Goal: Task Accomplishment & Management: Manage account settings

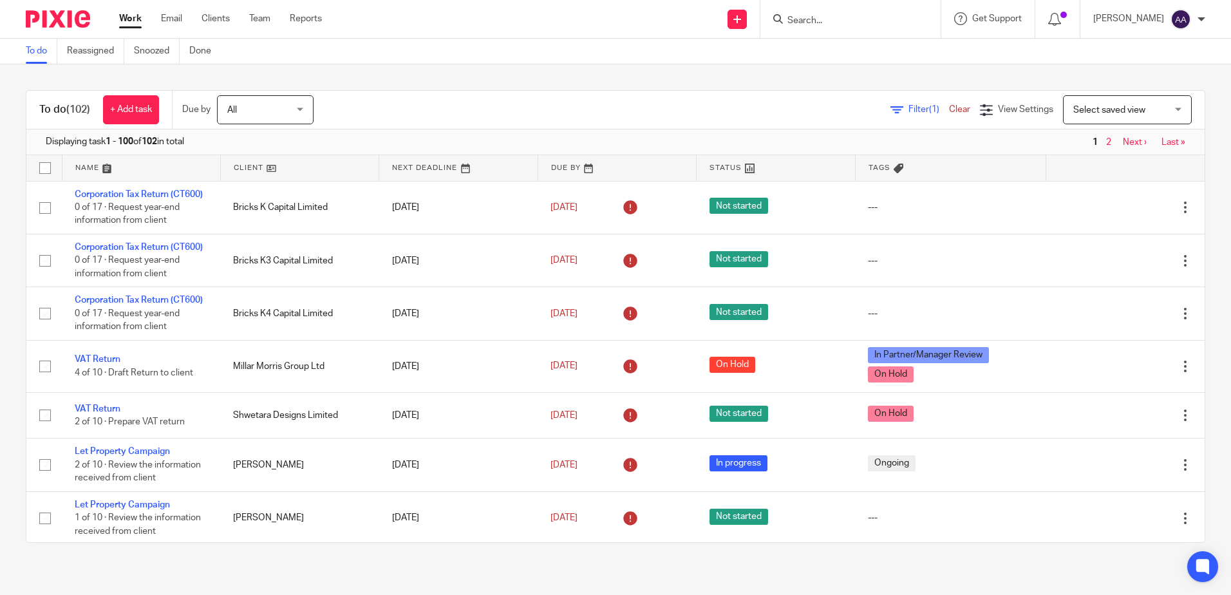
click at [908, 107] on span "Filter (1)" at bounding box center [928, 109] width 41 height 9
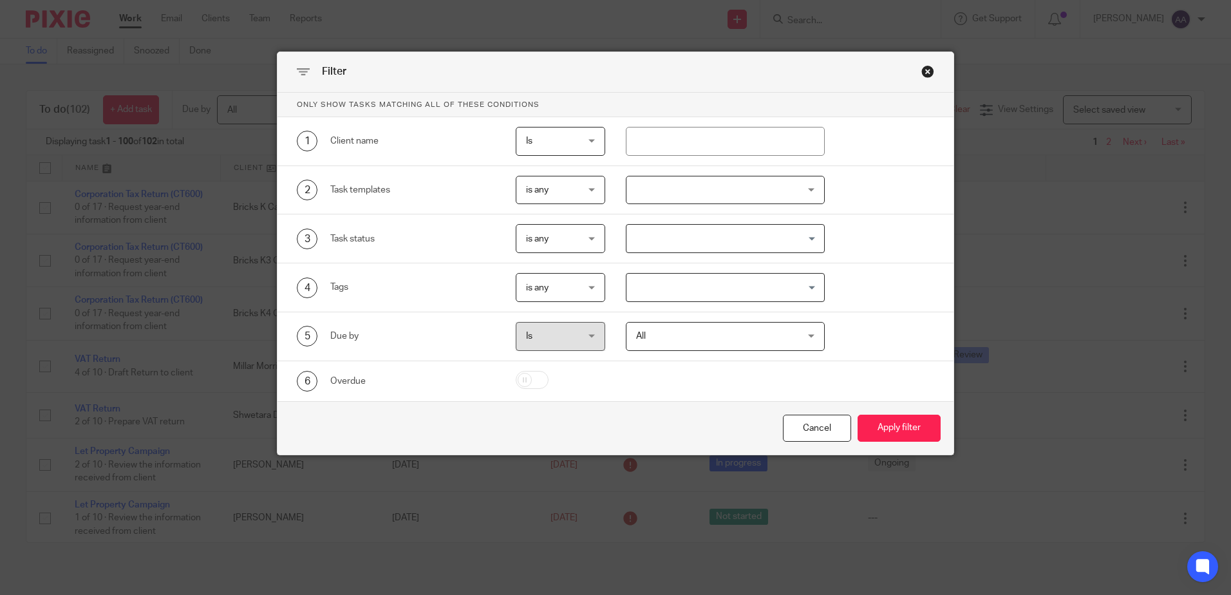
click at [786, 190] on div at bounding box center [725, 190] width 199 height 29
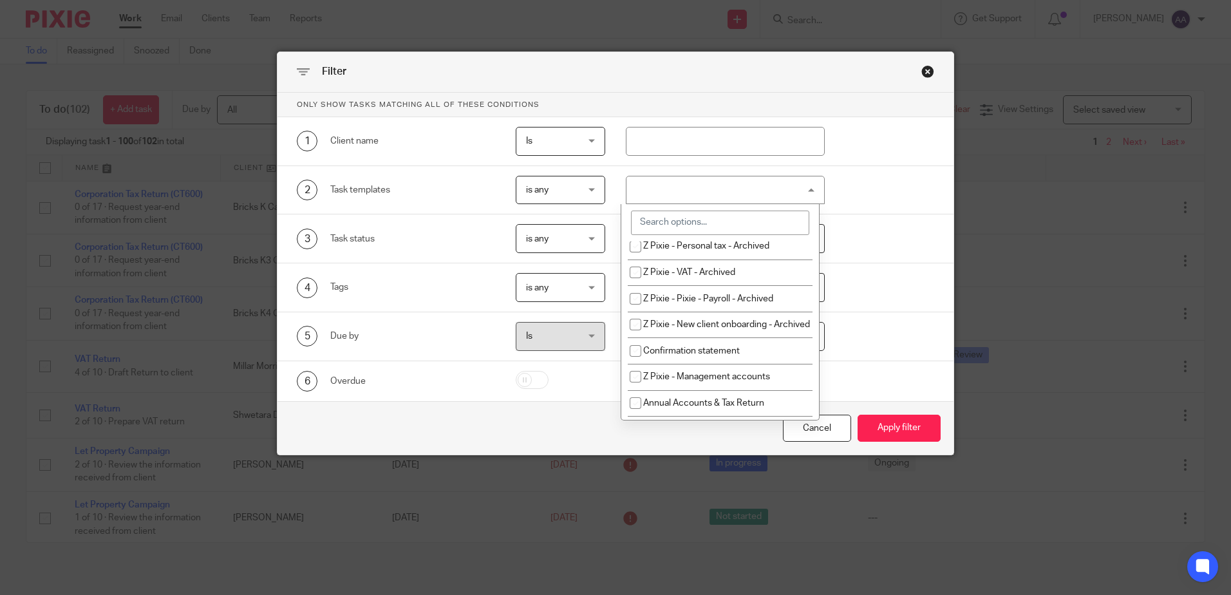
scroll to position [193, 0]
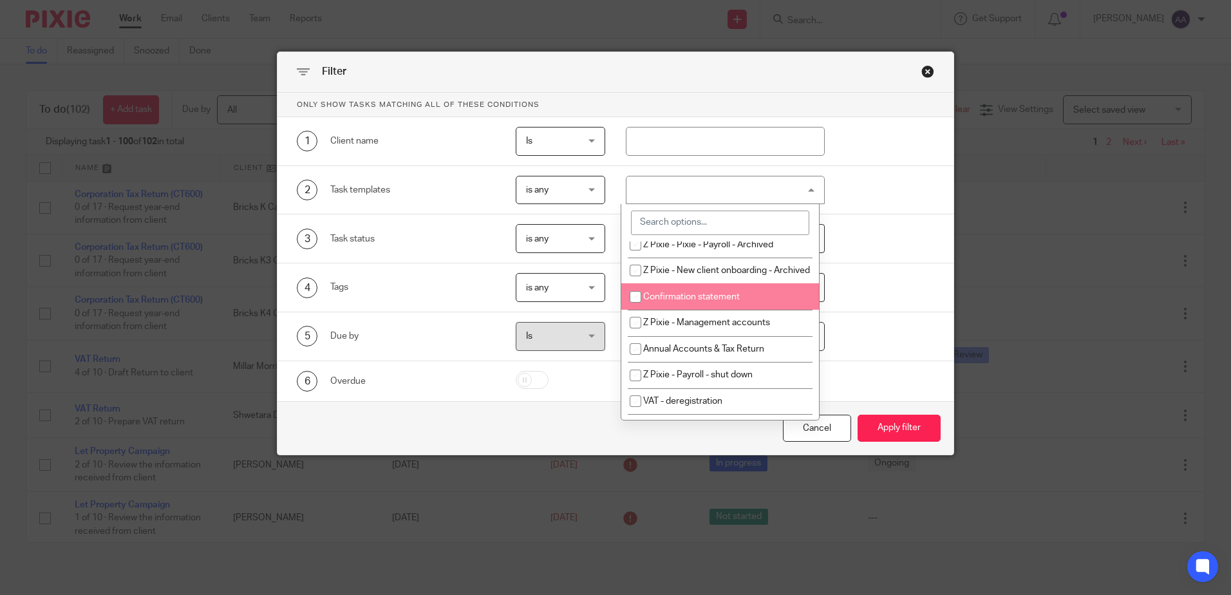
click at [637, 309] on input "checkbox" at bounding box center [635, 297] width 24 height 24
checkbox input "true"
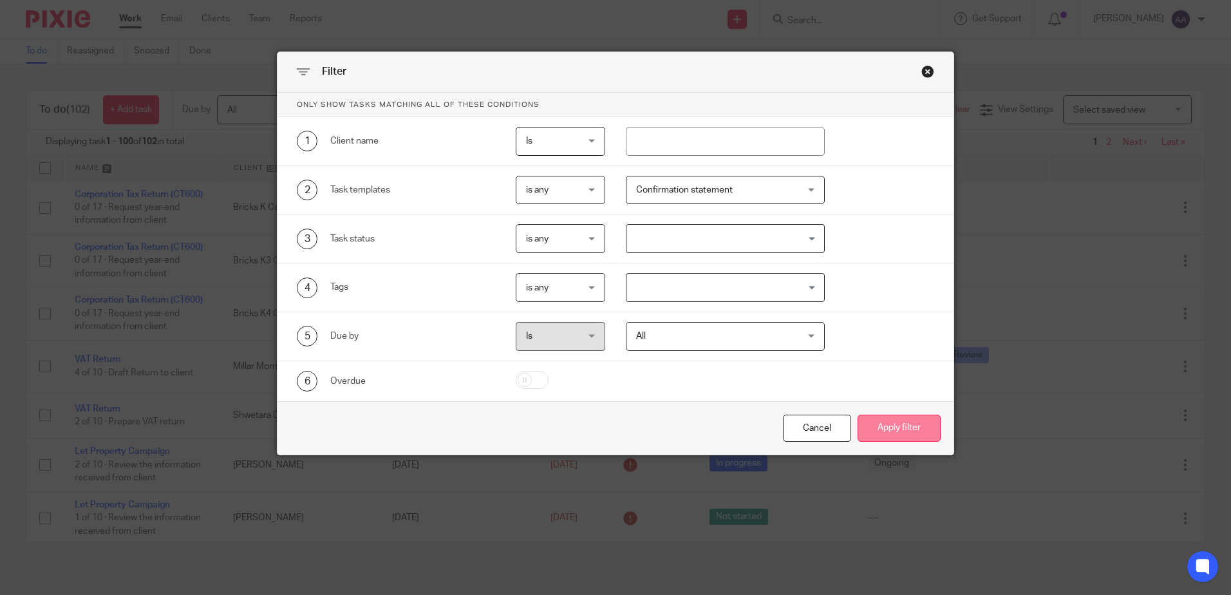
click at [911, 438] on button "Apply filter" at bounding box center [898, 429] width 83 height 28
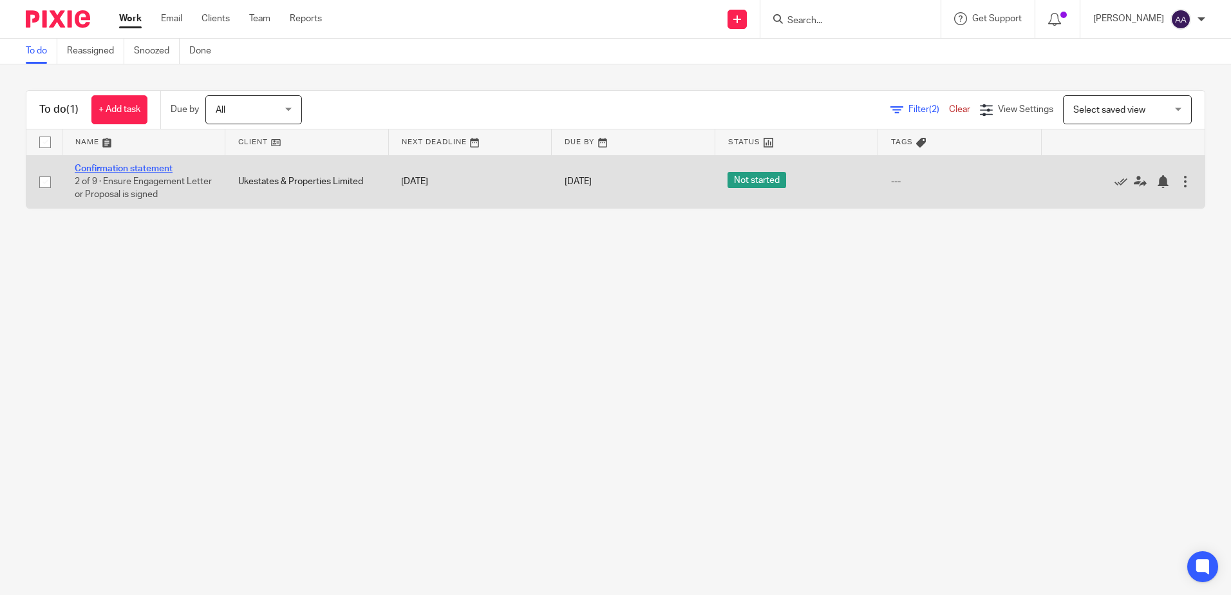
drag, startPoint x: 0, startPoint y: 0, endPoint x: 113, endPoint y: 169, distance: 203.7
click at [113, 169] on link "Confirmation statement" at bounding box center [124, 168] width 98 height 9
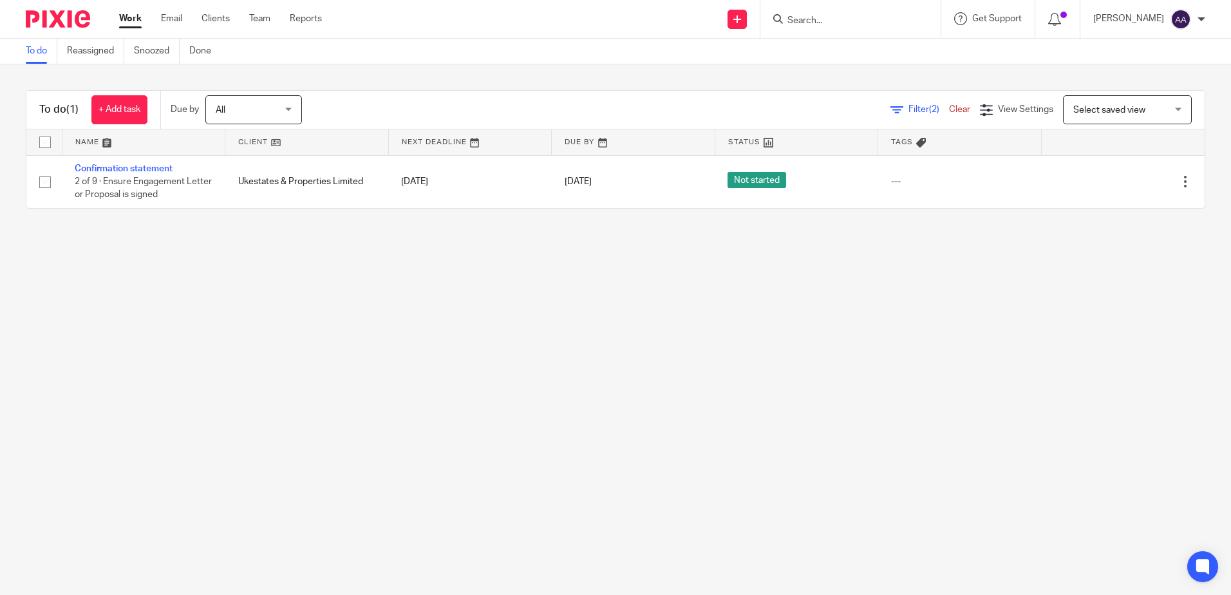
click at [50, 18] on img at bounding box center [58, 18] width 64 height 17
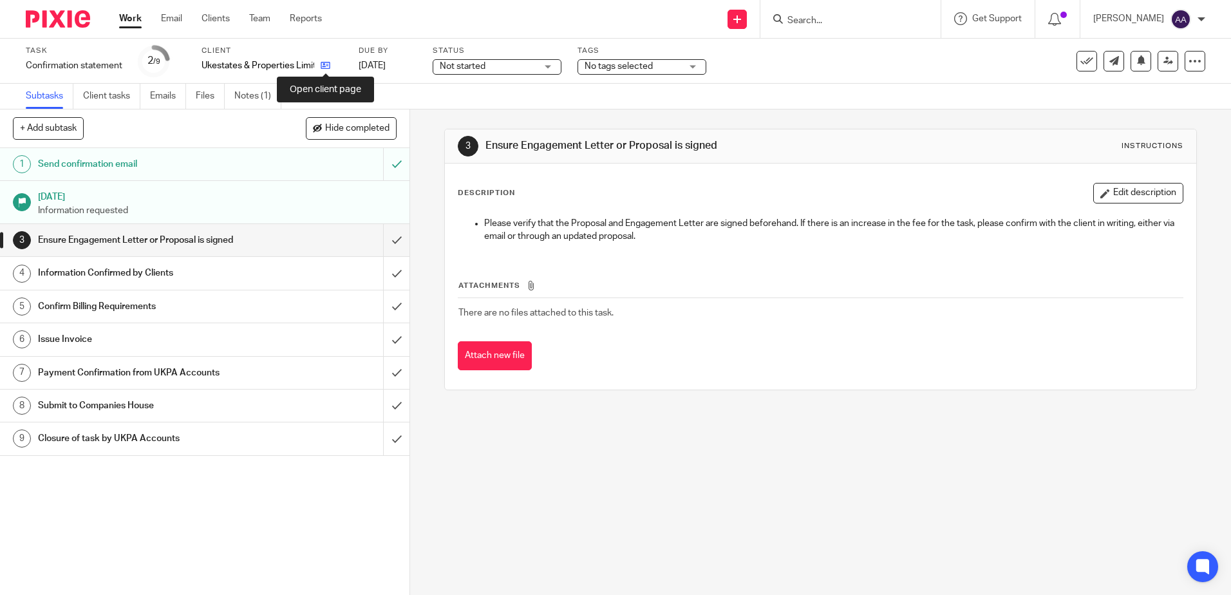
click at [324, 68] on icon at bounding box center [326, 66] width 10 height 10
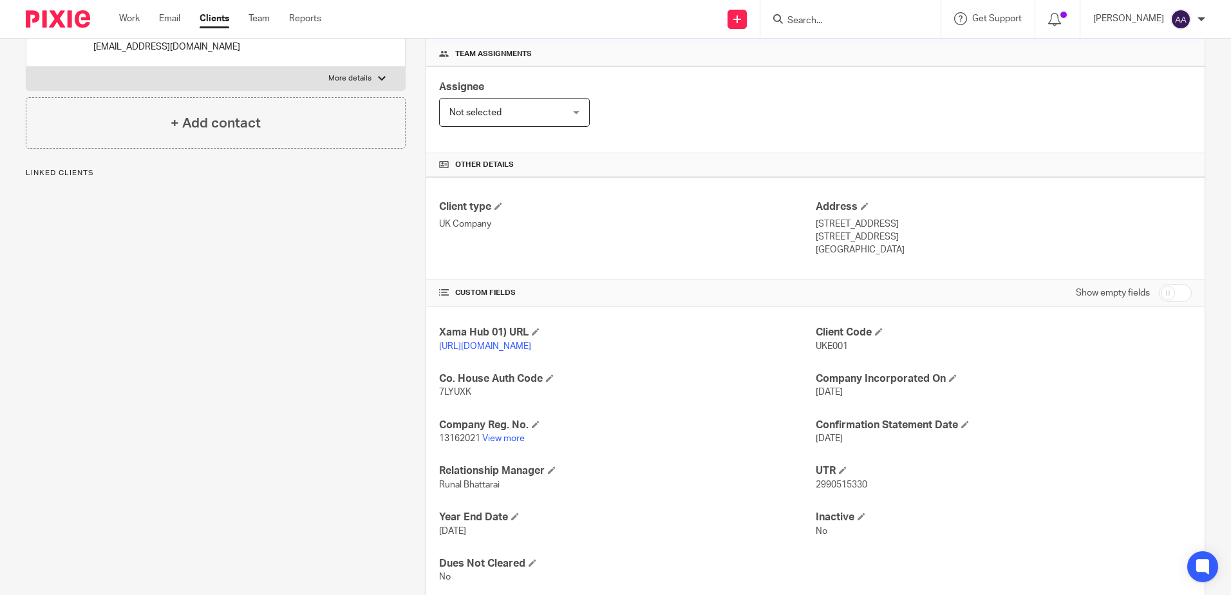
scroll to position [236, 0]
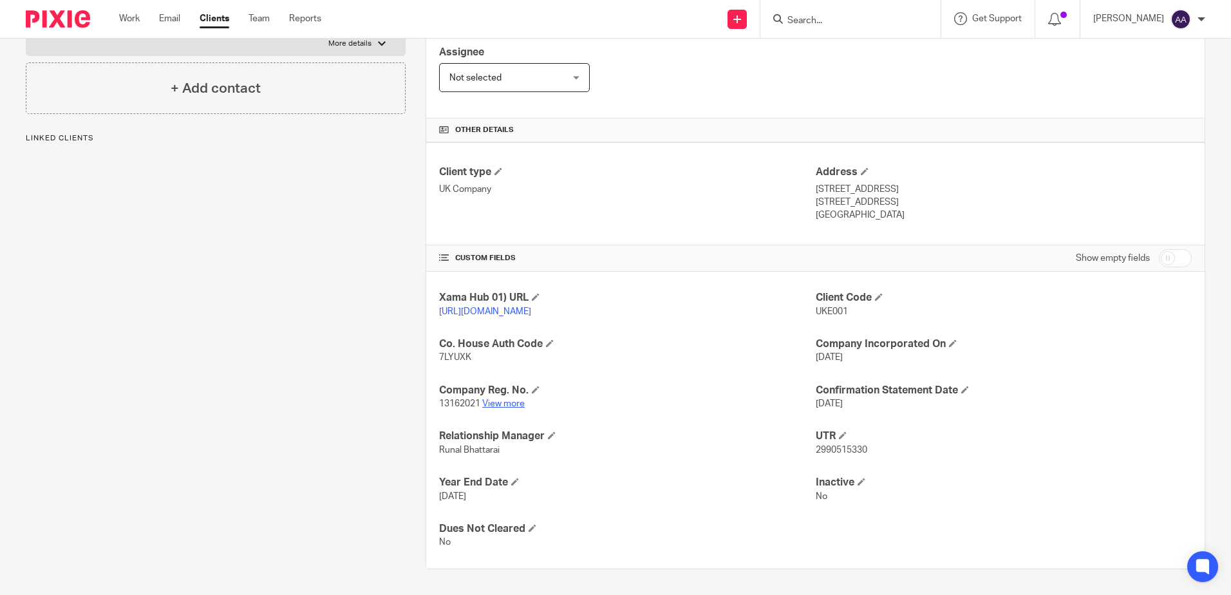
click at [517, 401] on link "View more" at bounding box center [503, 403] width 42 height 9
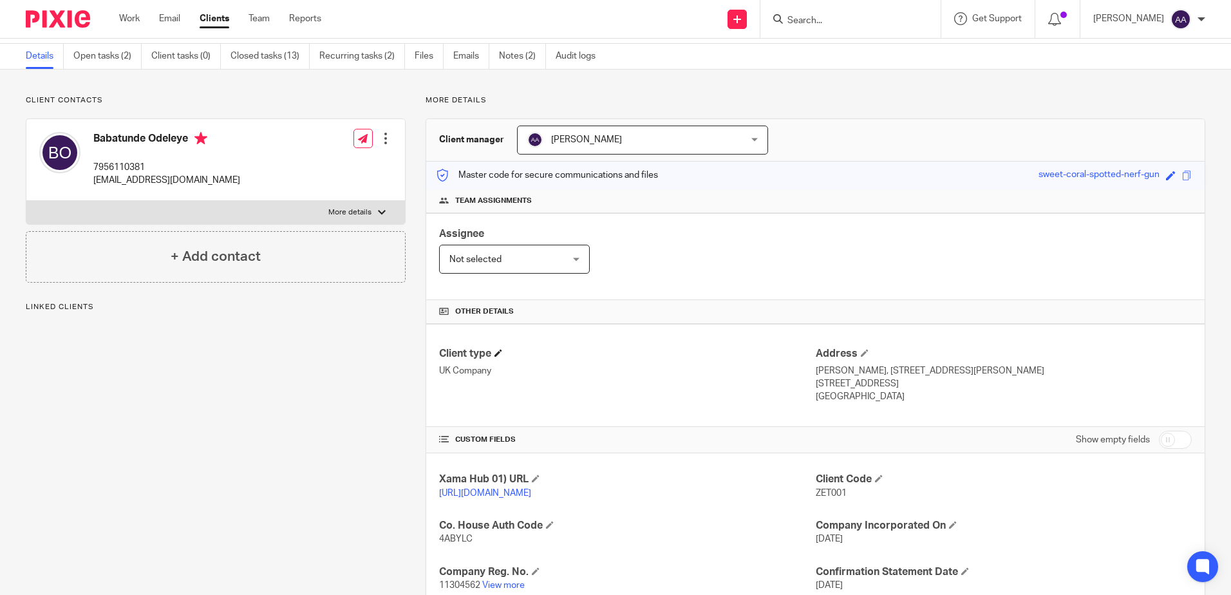
scroll to position [64, 0]
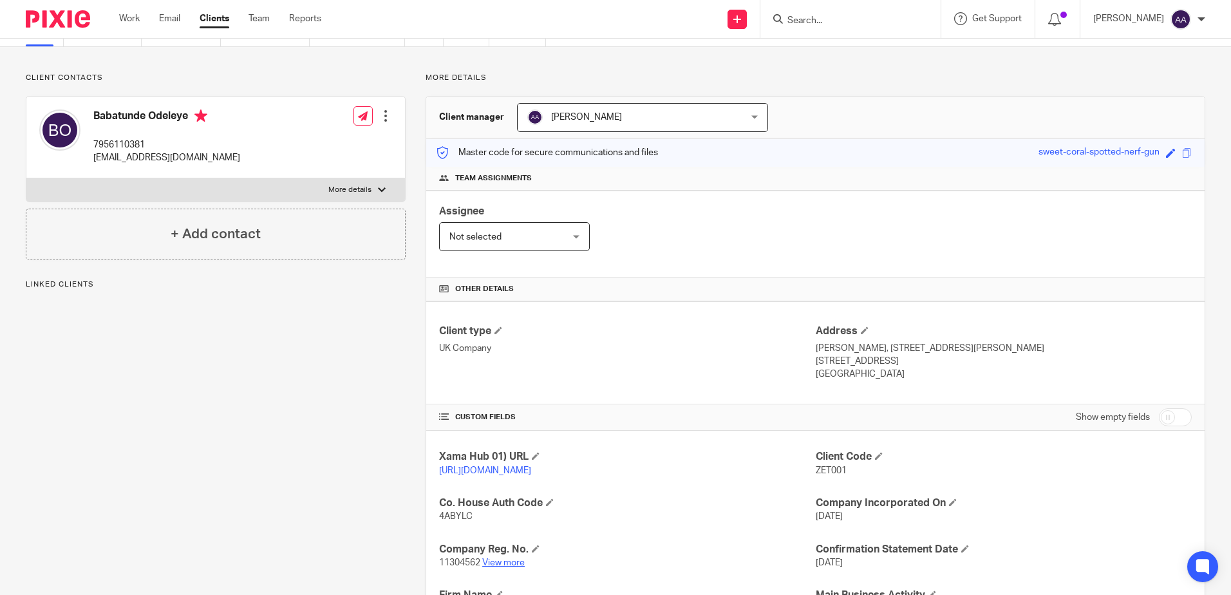
click at [518, 567] on link "View more" at bounding box center [503, 562] width 42 height 9
